Goal: Information Seeking & Learning: Learn about a topic

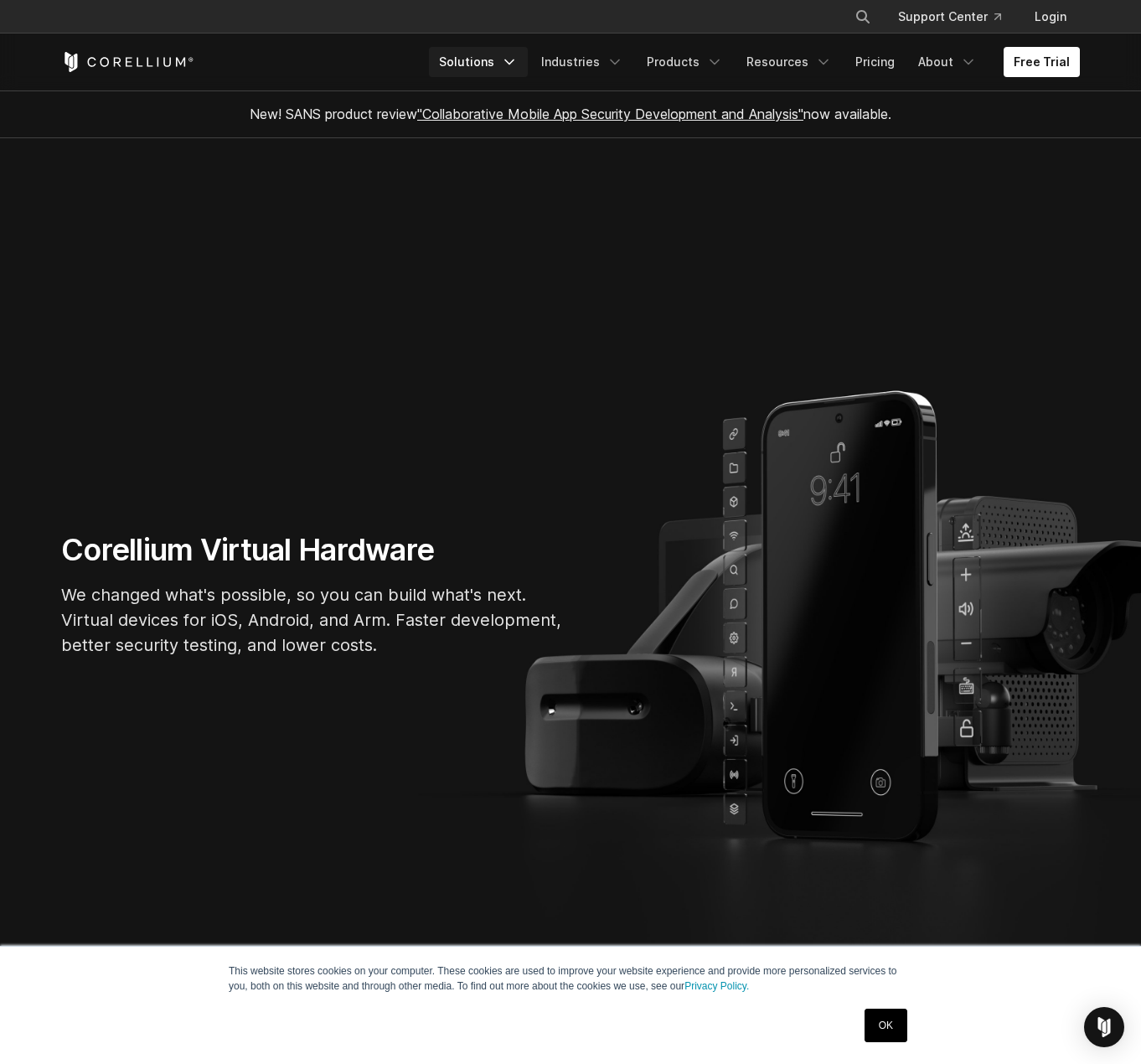
click at [516, 59] on icon "Navigation Menu" at bounding box center [509, 62] width 16 height 16
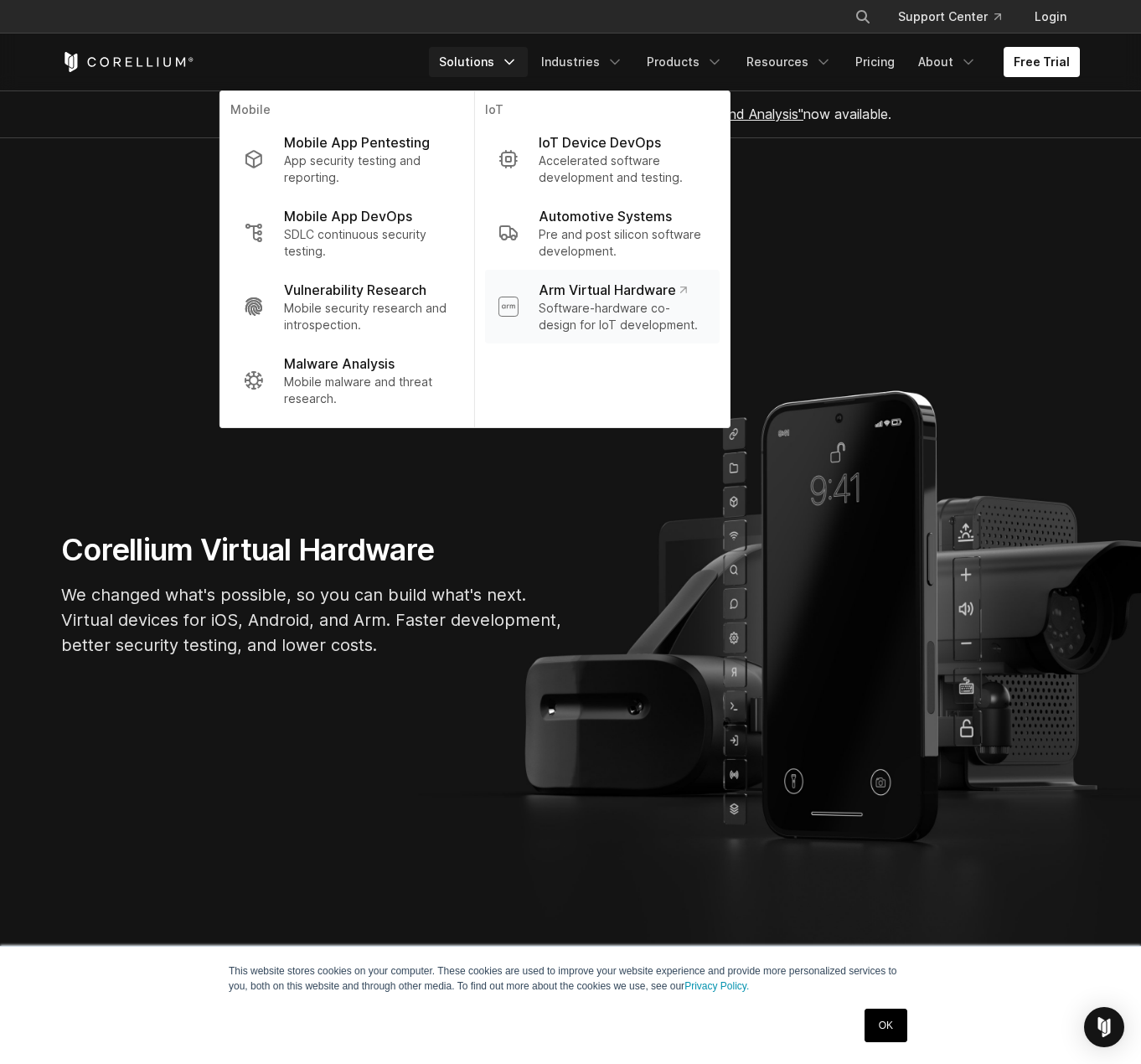
click at [612, 294] on p "Arm Virtual Hardware" at bounding box center [613, 290] width 148 height 20
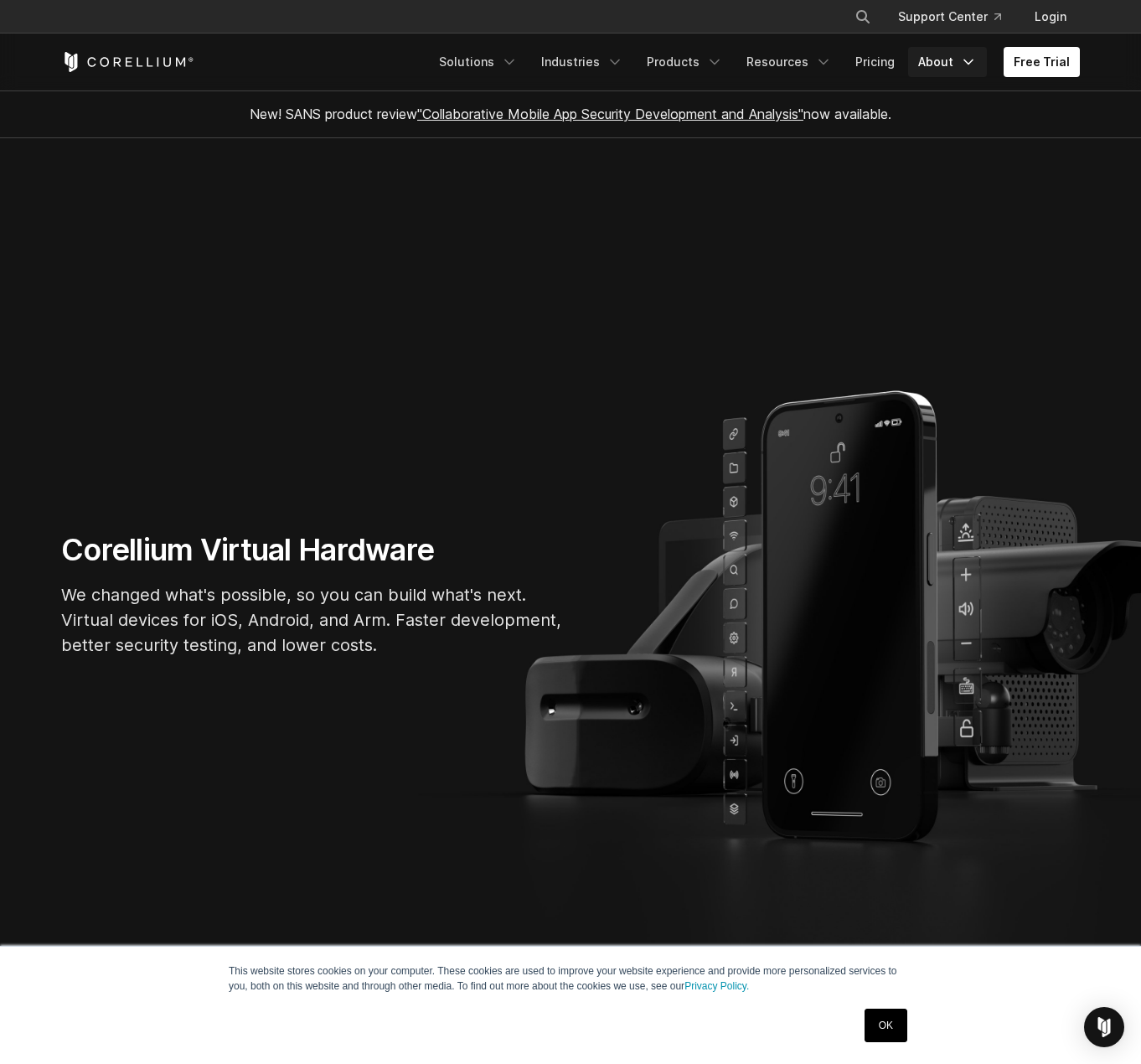
click at [965, 60] on icon "Navigation Menu" at bounding box center [968, 62] width 16 height 16
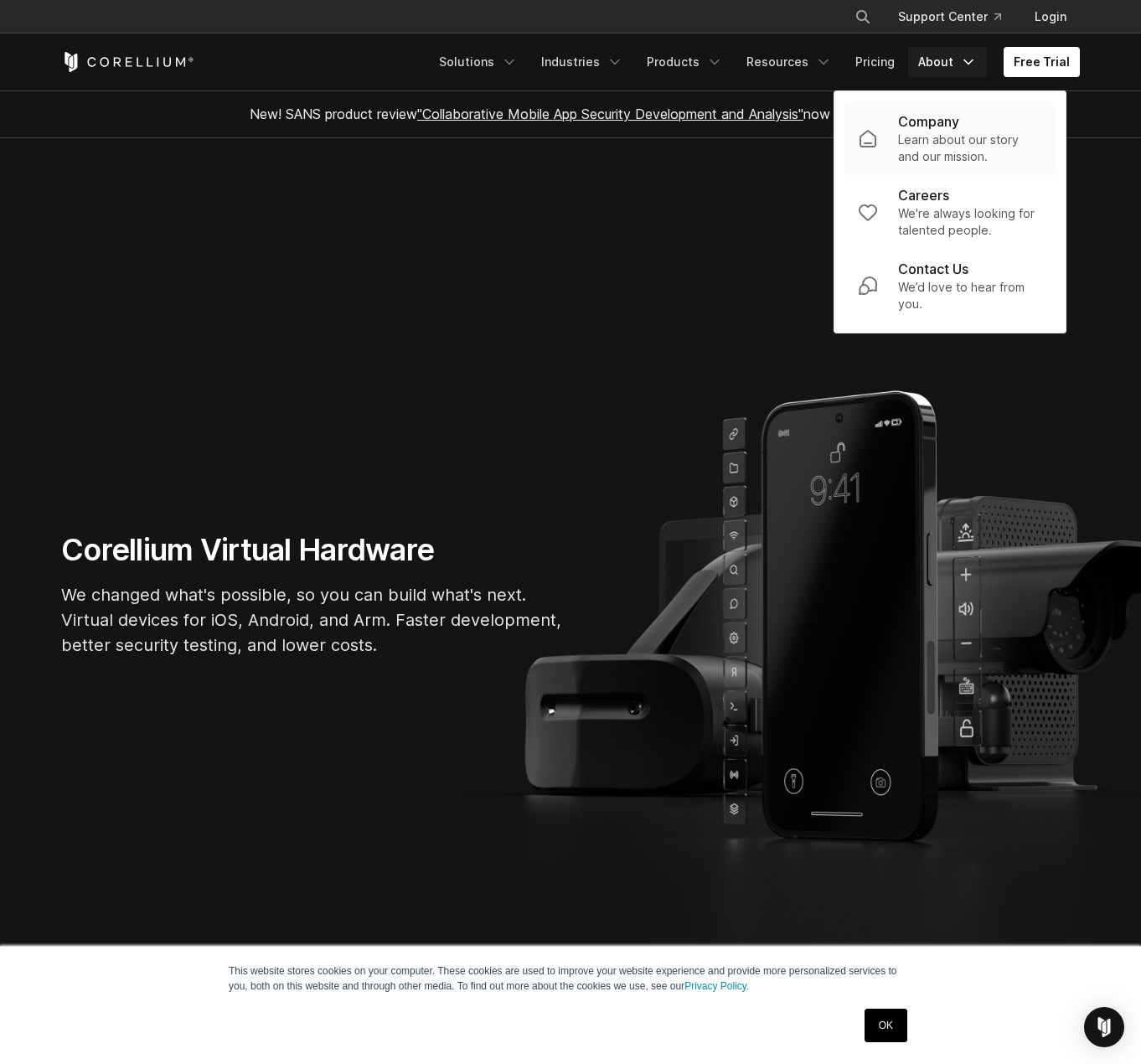
click at [944, 124] on p "Company" at bounding box center [928, 121] width 61 height 20
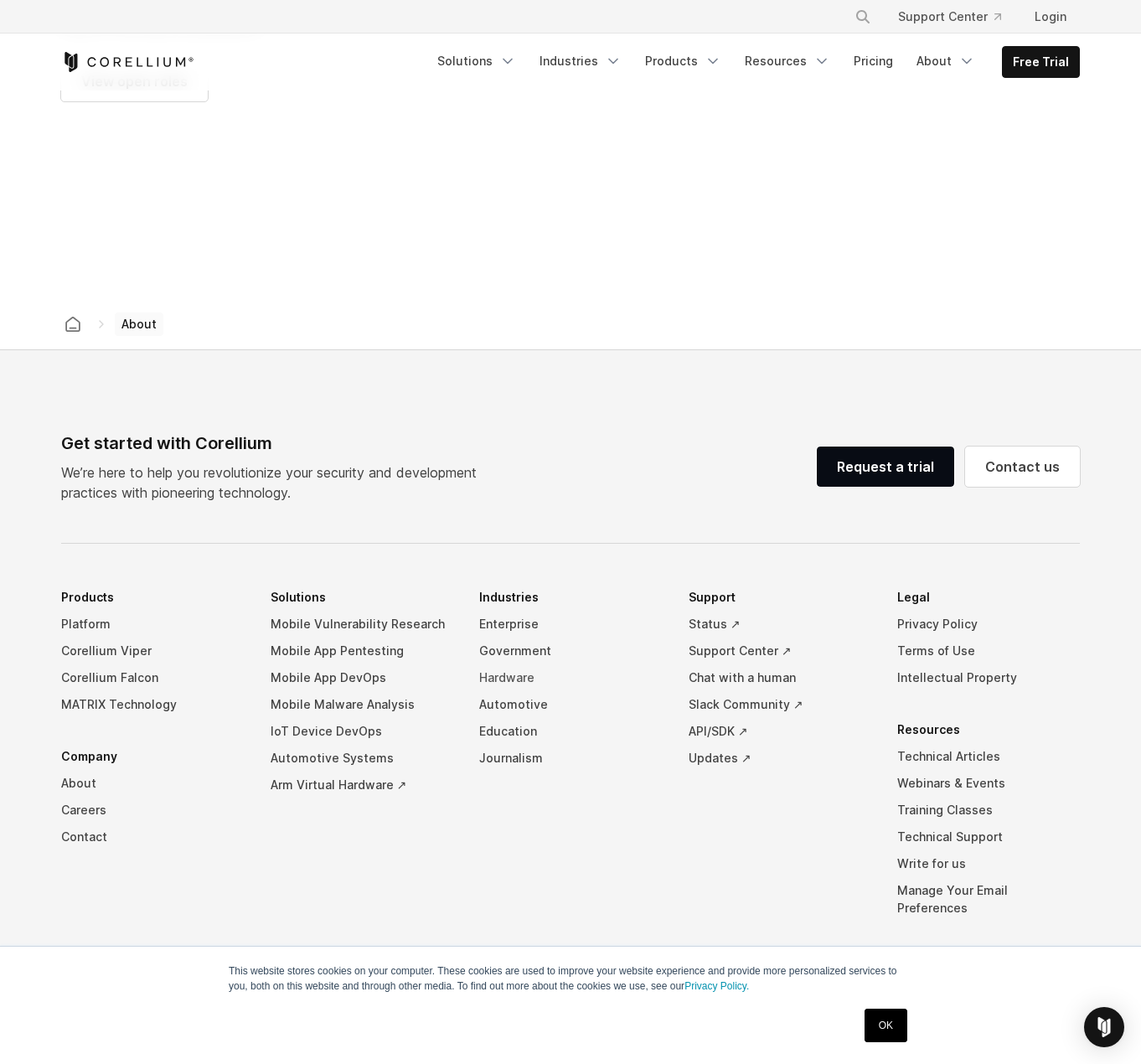
scroll to position [2534, 0]
click at [76, 771] on link "About" at bounding box center [153, 784] width 183 height 26
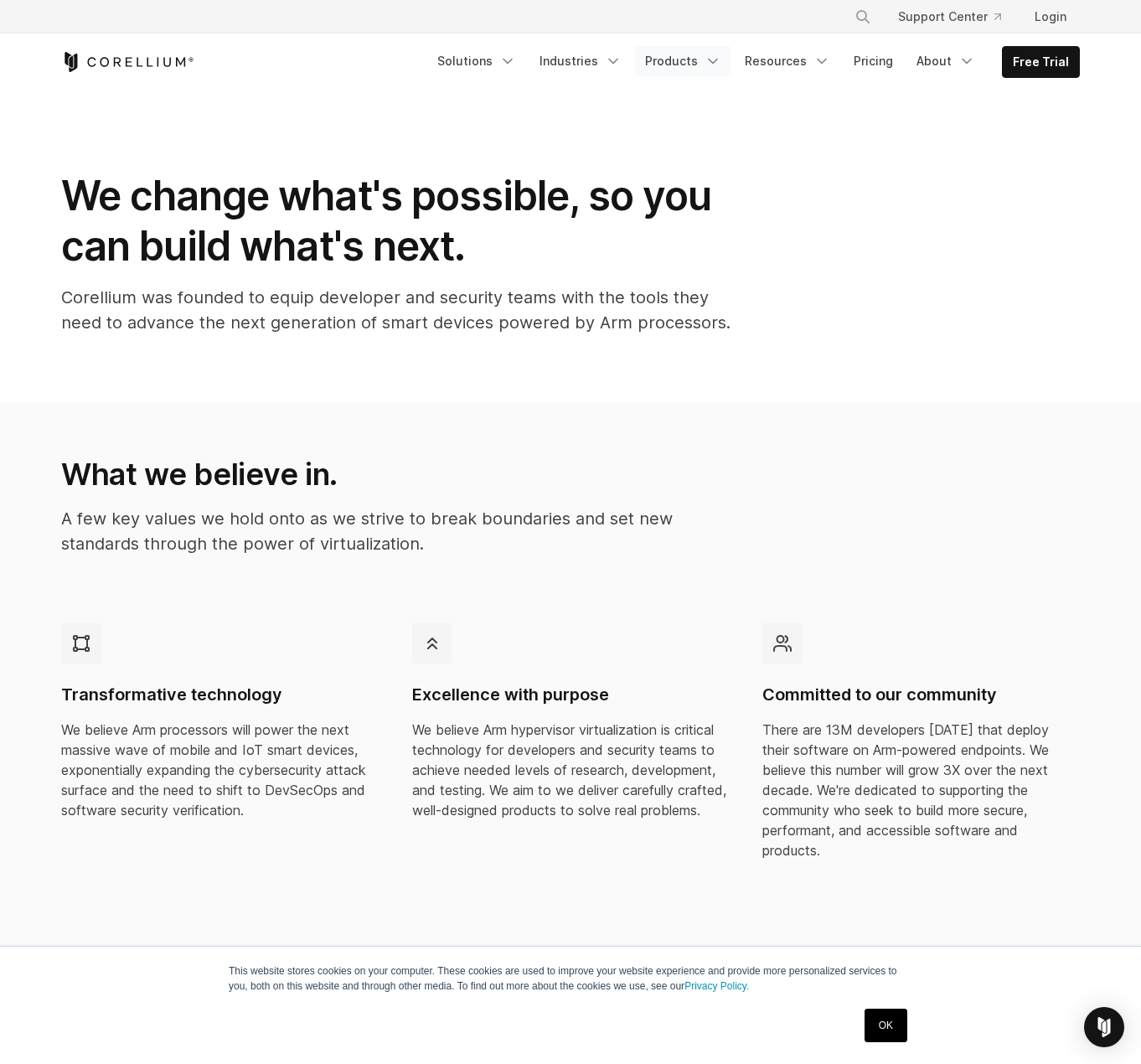
click at [714, 62] on icon "Navigation Menu" at bounding box center [713, 61] width 16 height 16
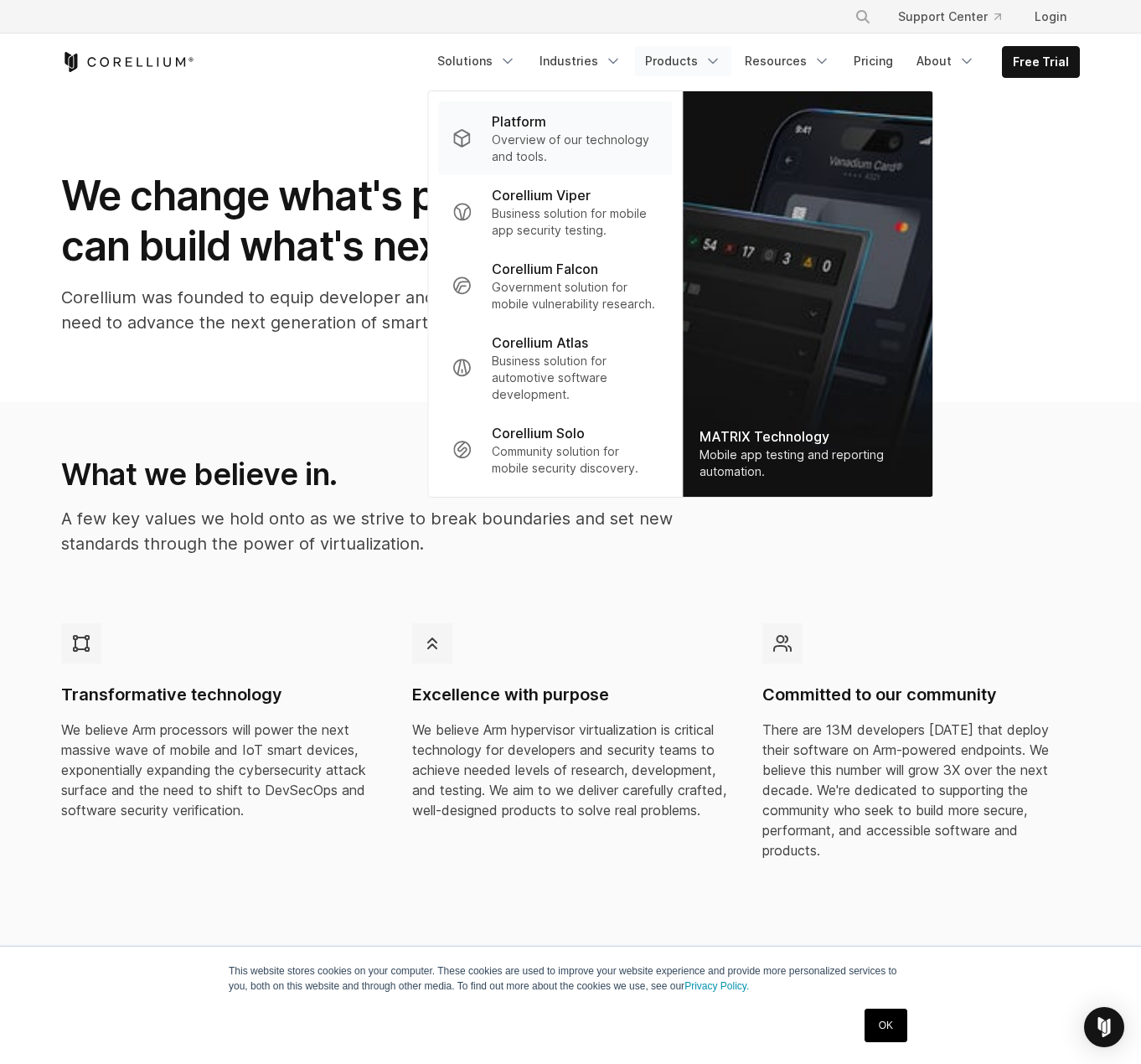
click at [552, 142] on p "Overview of our technology and tools." at bounding box center [575, 148] width 166 height 34
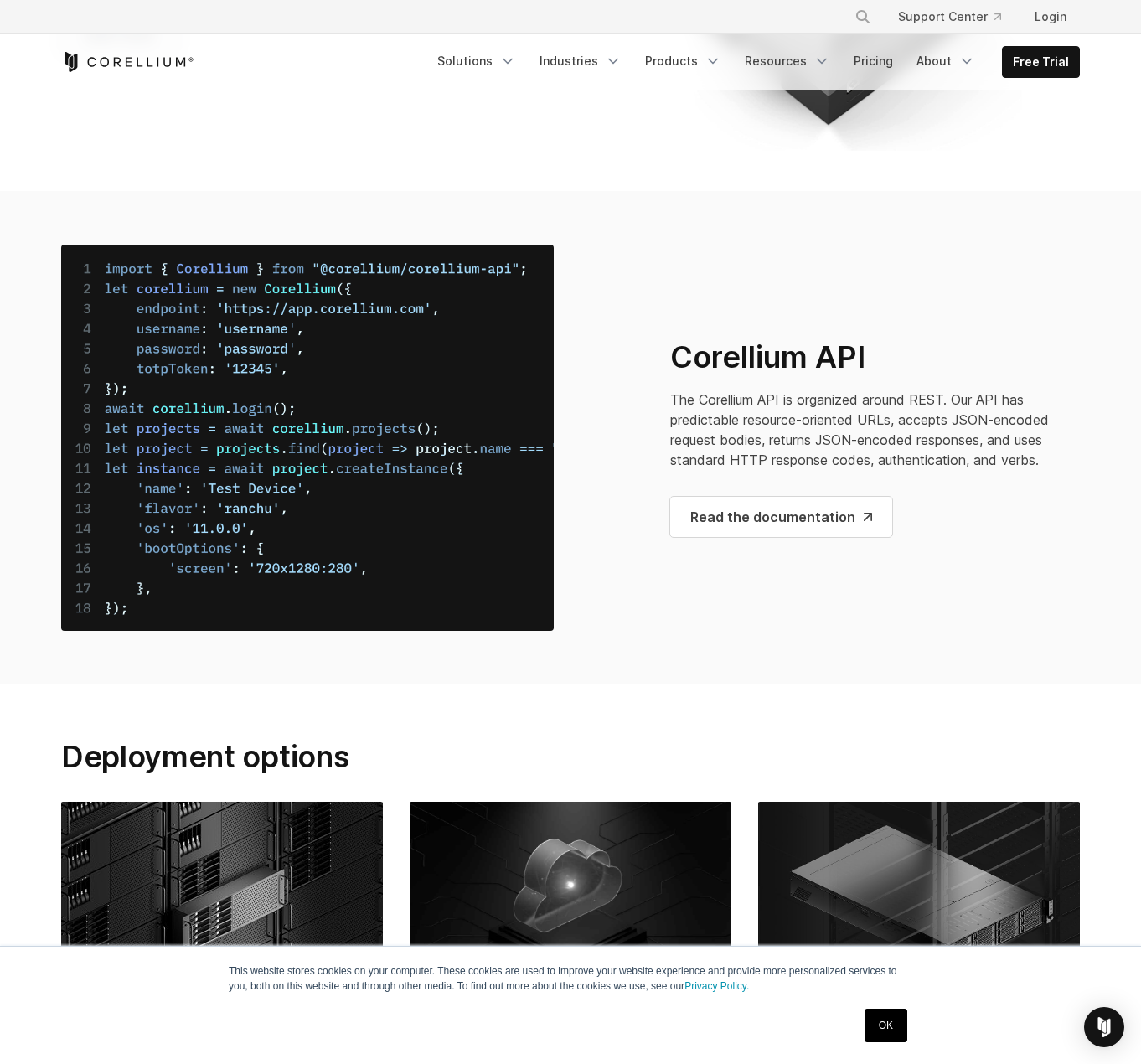
scroll to position [6389, 0]
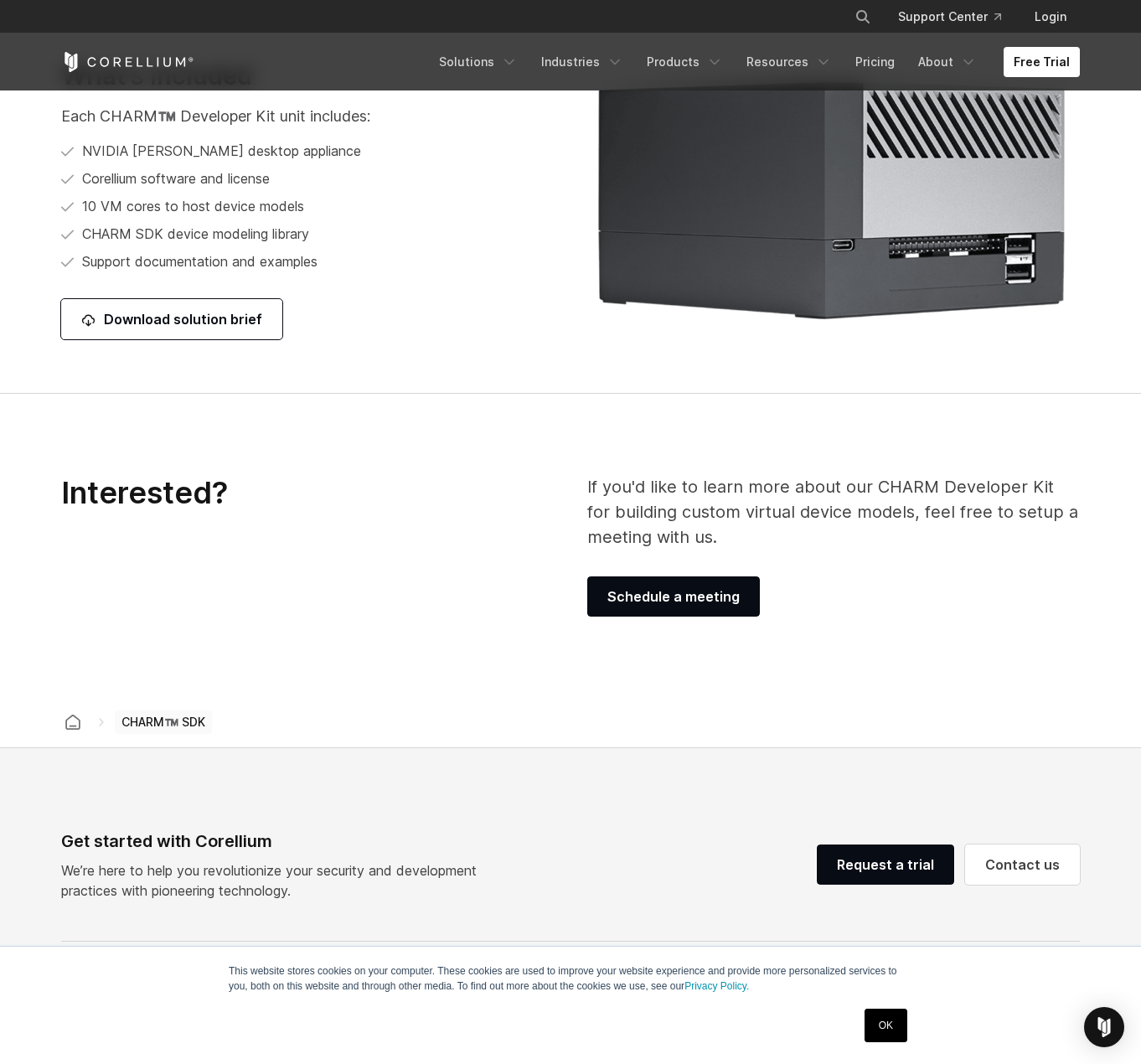
scroll to position [2225, 0]
